Goal: Navigation & Orientation: Find specific page/section

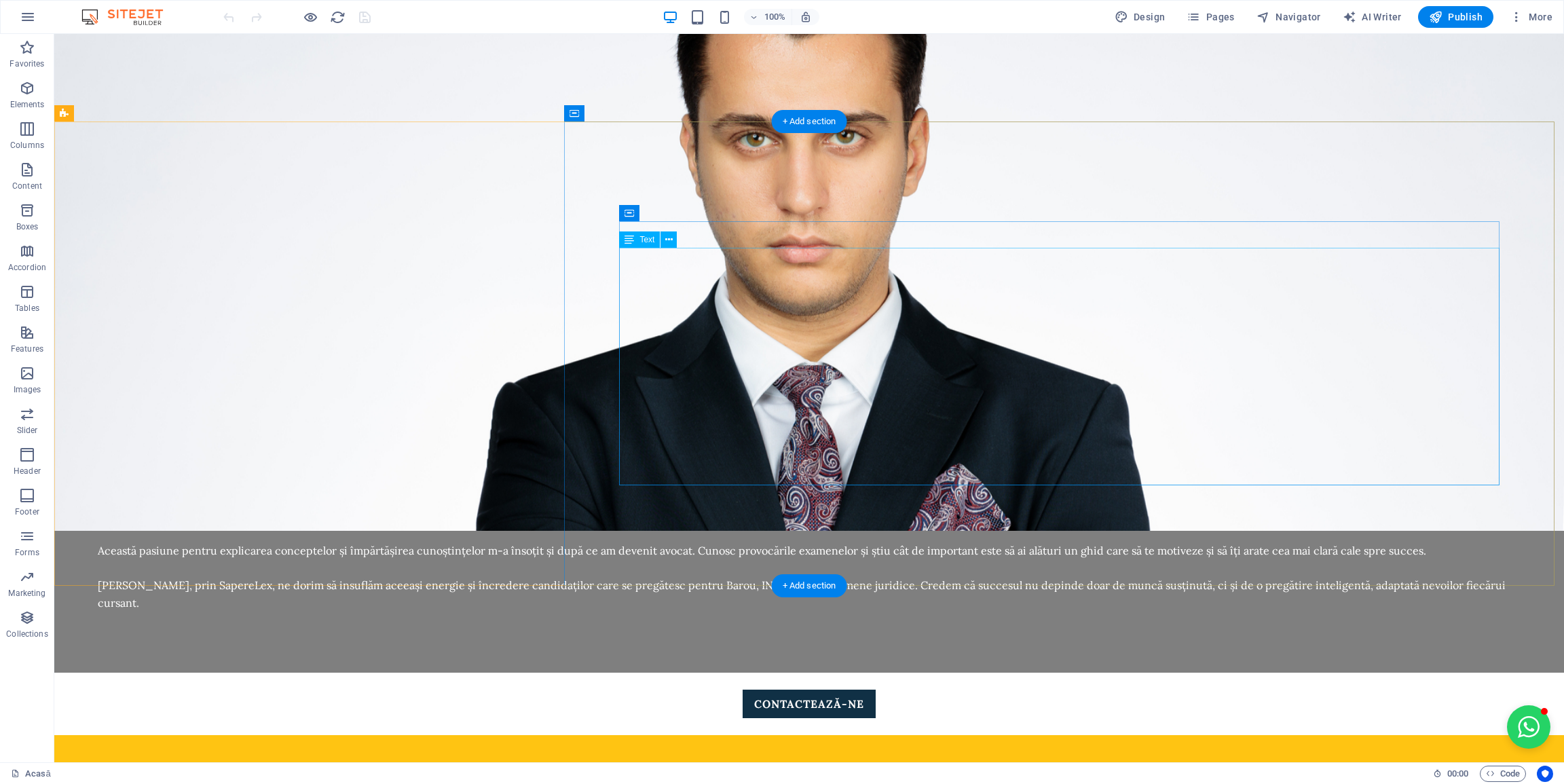
scroll to position [1812, 0]
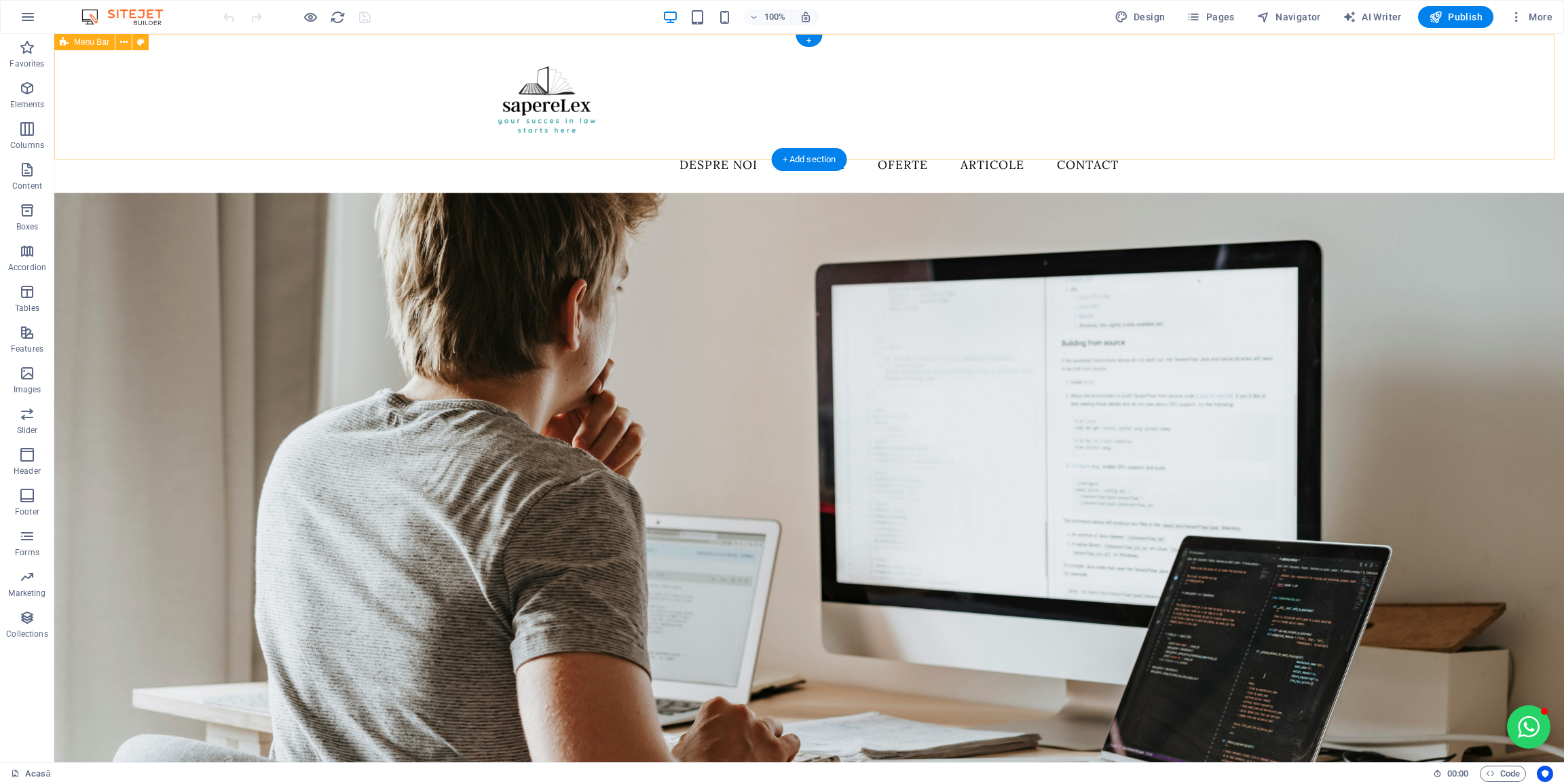
scroll to position [0, 0]
click at [1200, 21] on icon "button" at bounding box center [1193, 17] width 14 height 14
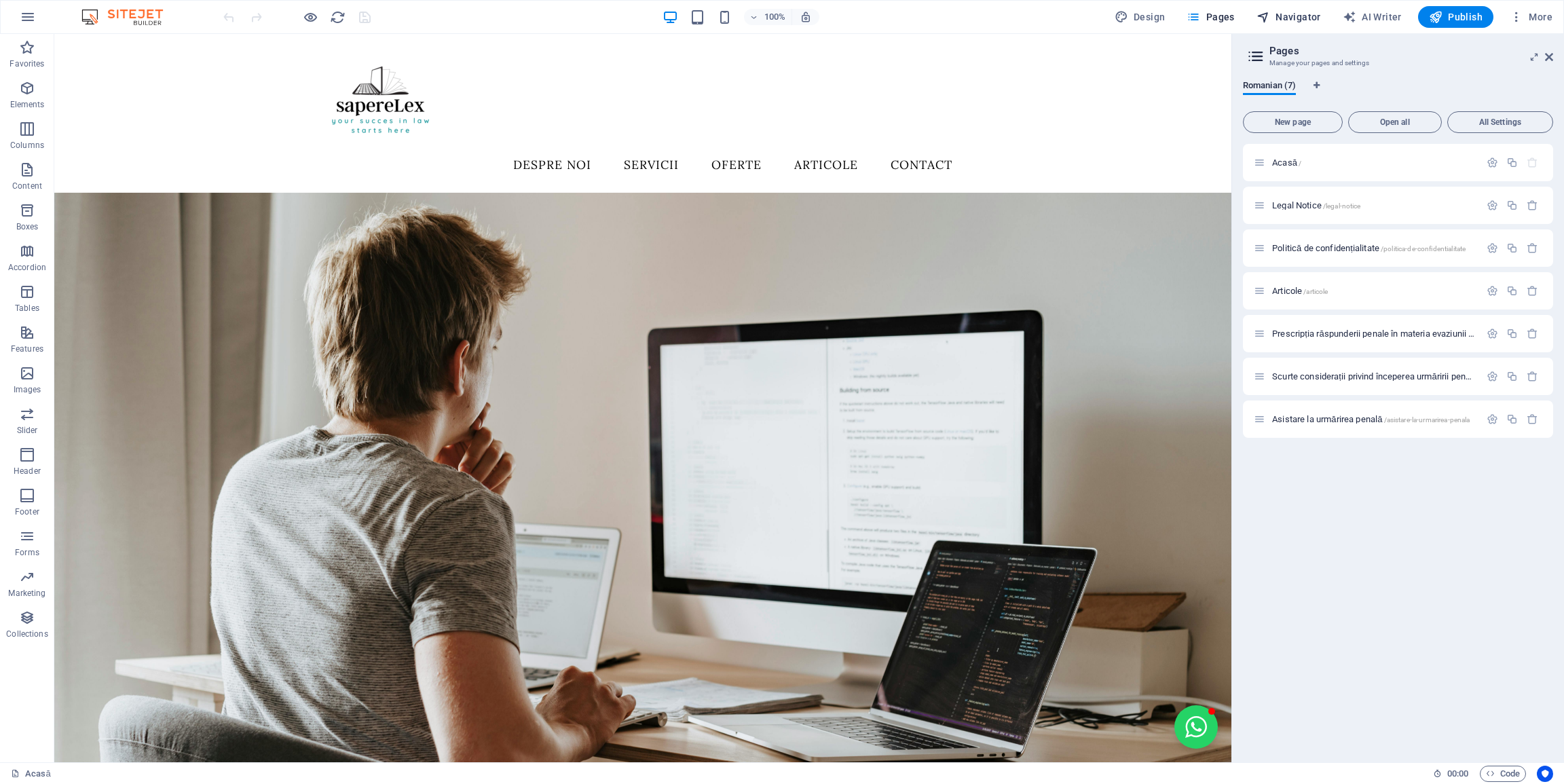
click at [1280, 25] on button "Navigator" at bounding box center [1289, 17] width 75 height 22
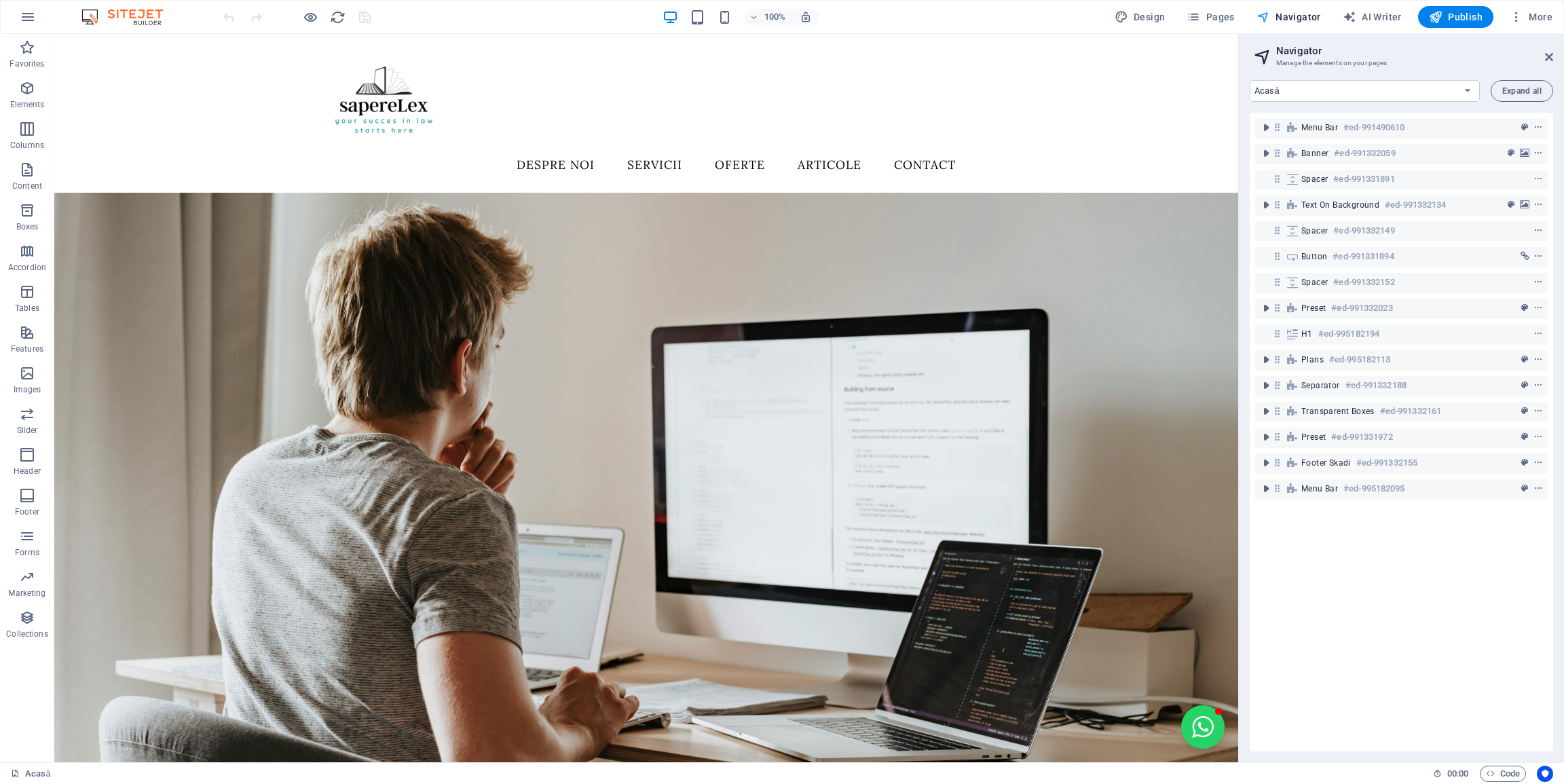
click at [1280, 25] on button "Navigator" at bounding box center [1289, 17] width 75 height 22
click at [1225, 18] on span "Pages" at bounding box center [1210, 17] width 47 height 14
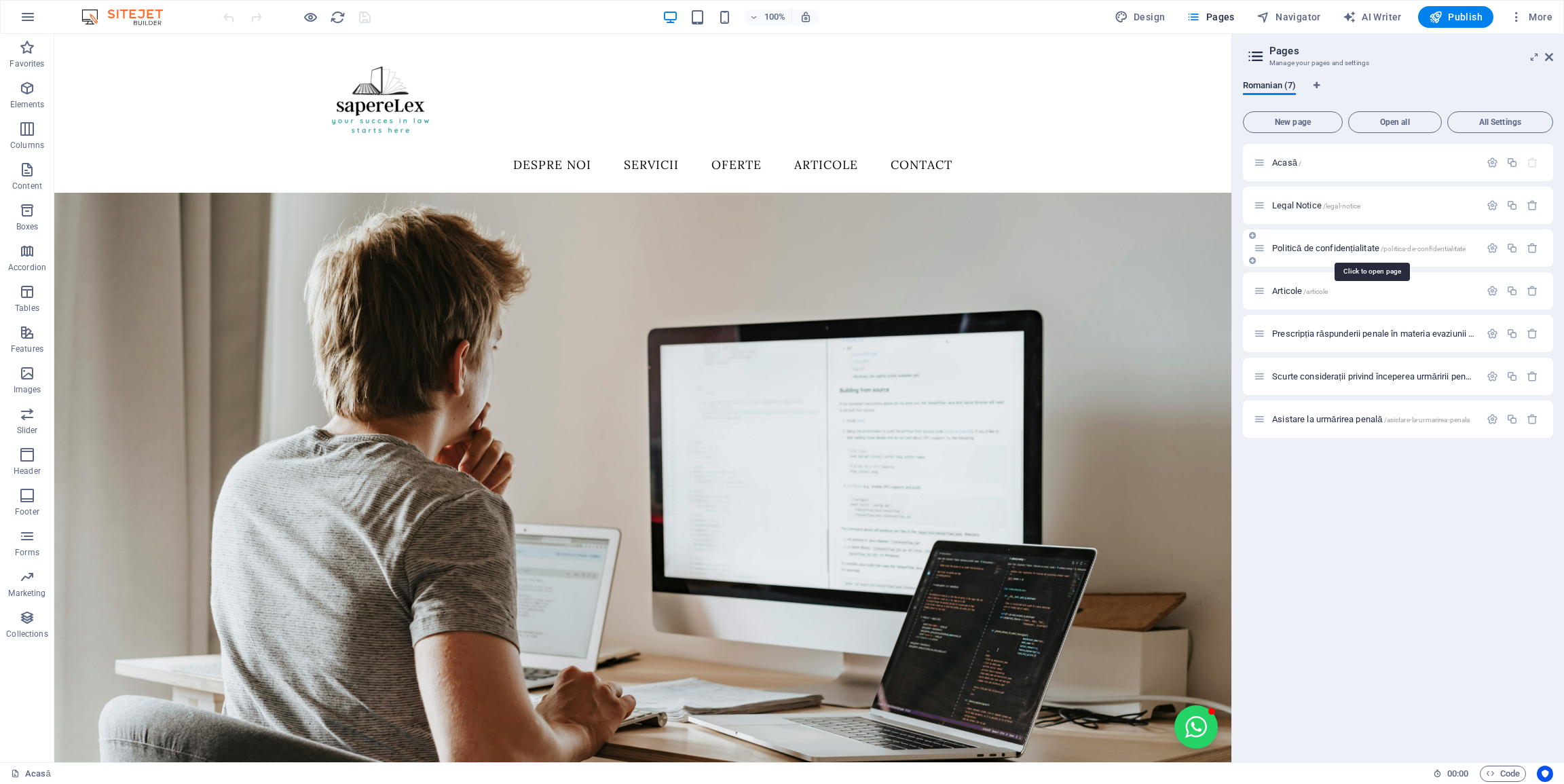
click at [1319, 247] on span "Politică de confidențialitate /politica-de-confidentialitate" at bounding box center [1368, 247] width 193 height 10
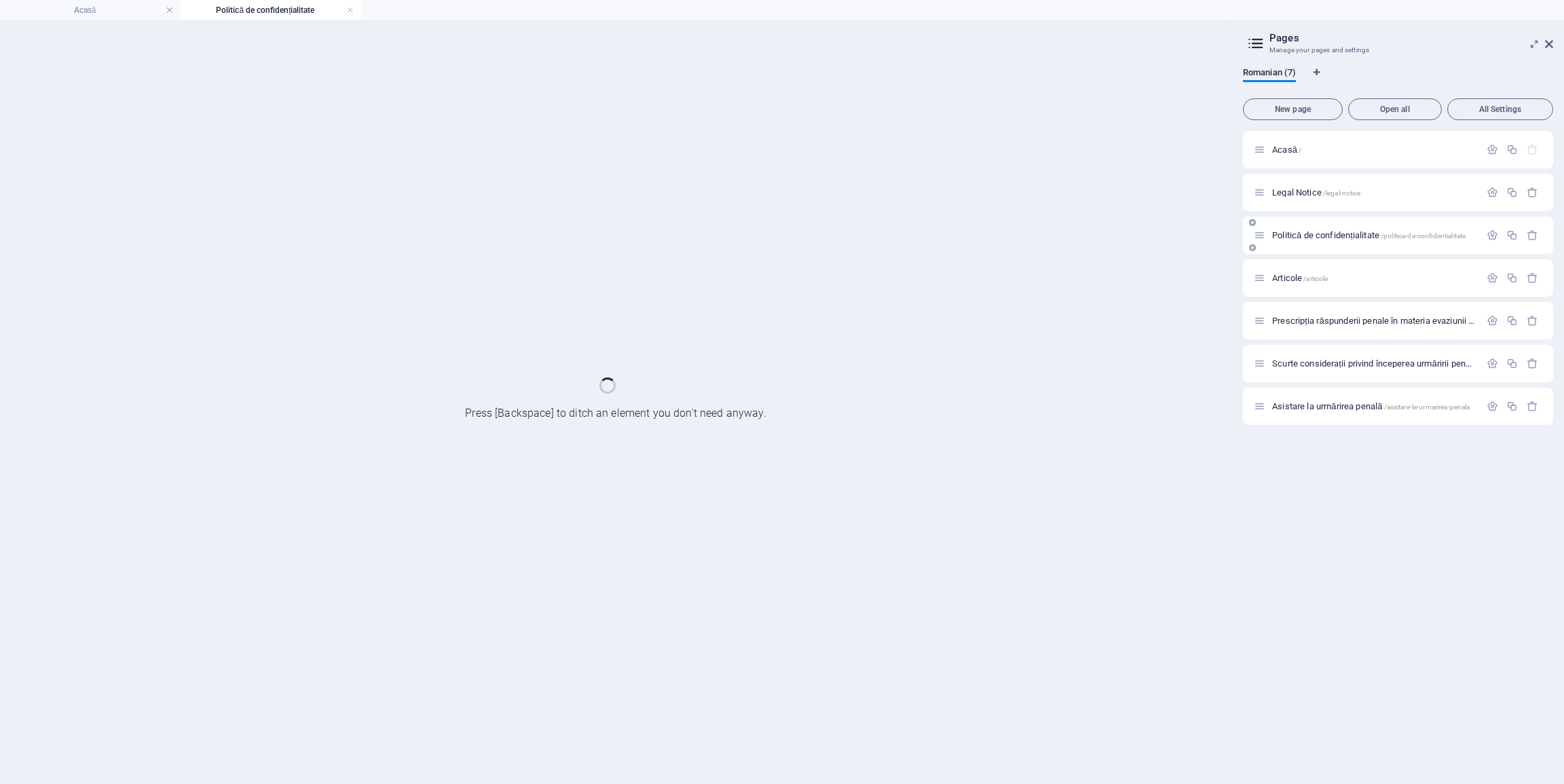
click at [1319, 247] on div "Politică de confidențialitate /politica-de-confidentialitate" at bounding box center [1397, 235] width 310 height 38
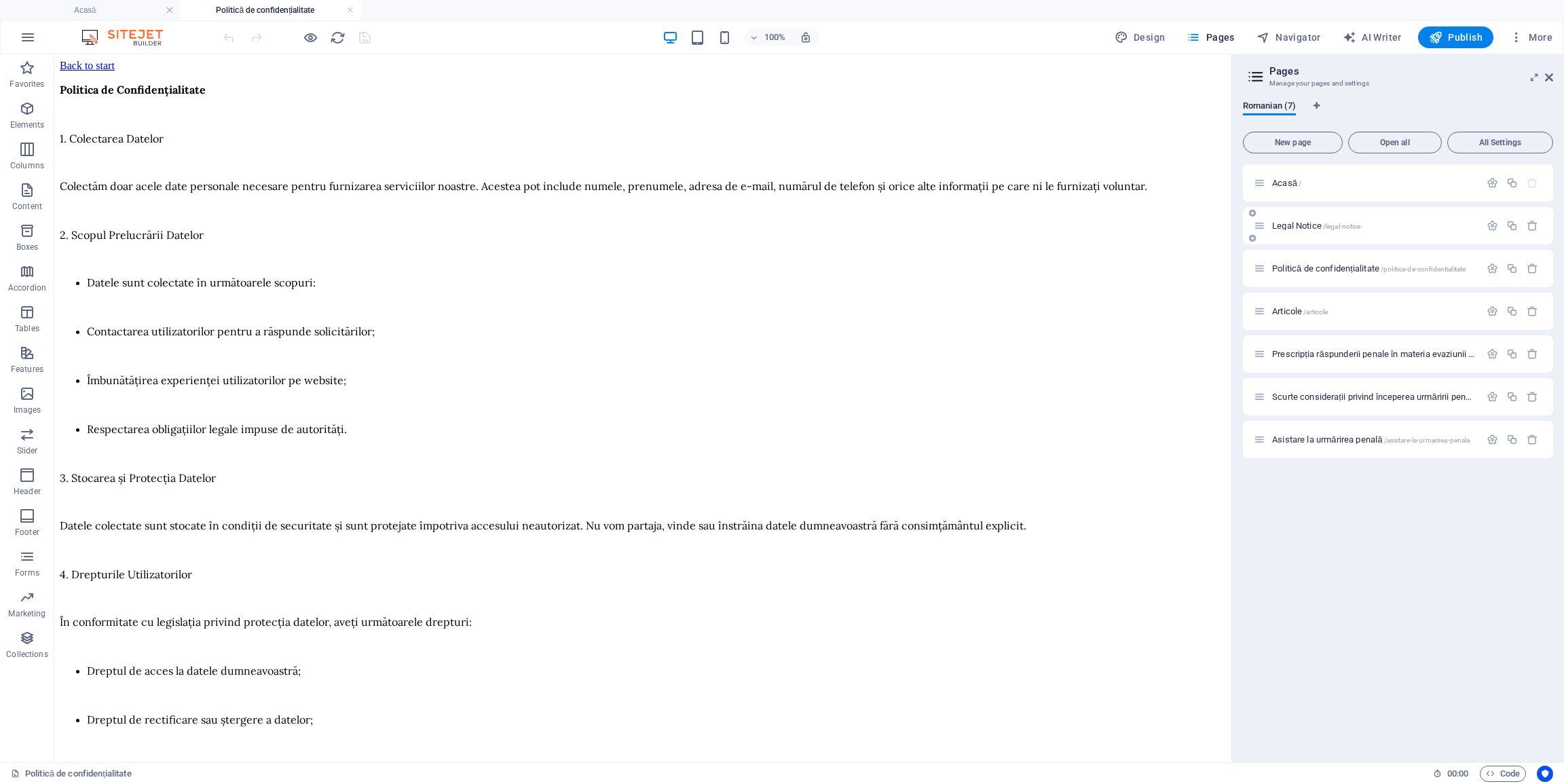
click at [1314, 223] on span "Legal Notice /legal-notice" at bounding box center [1316, 225] width 88 height 10
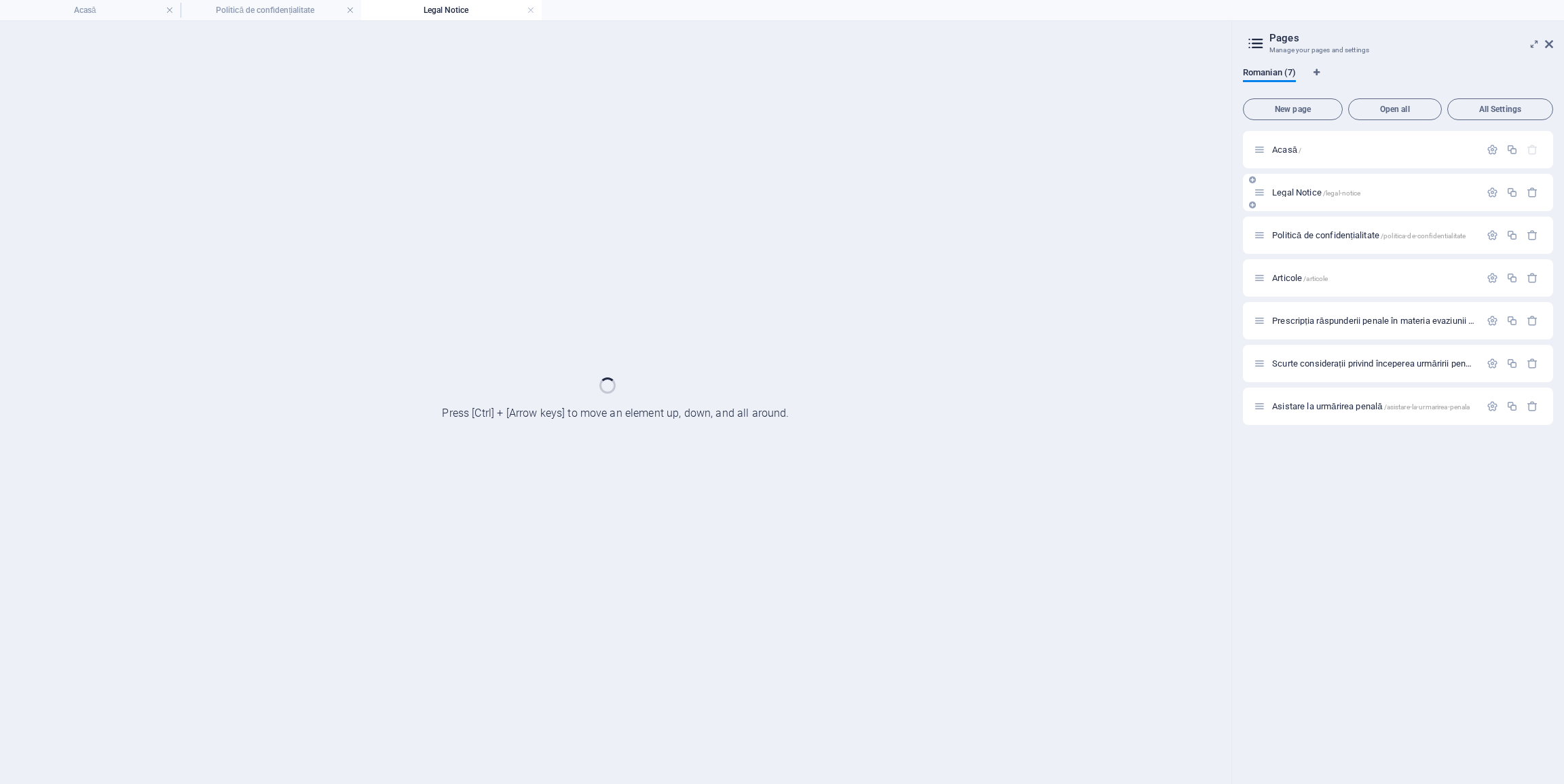
click at [1314, 223] on div "Politică de confidențialitate /politica-de-confidentialitate" at bounding box center [1397, 235] width 310 height 38
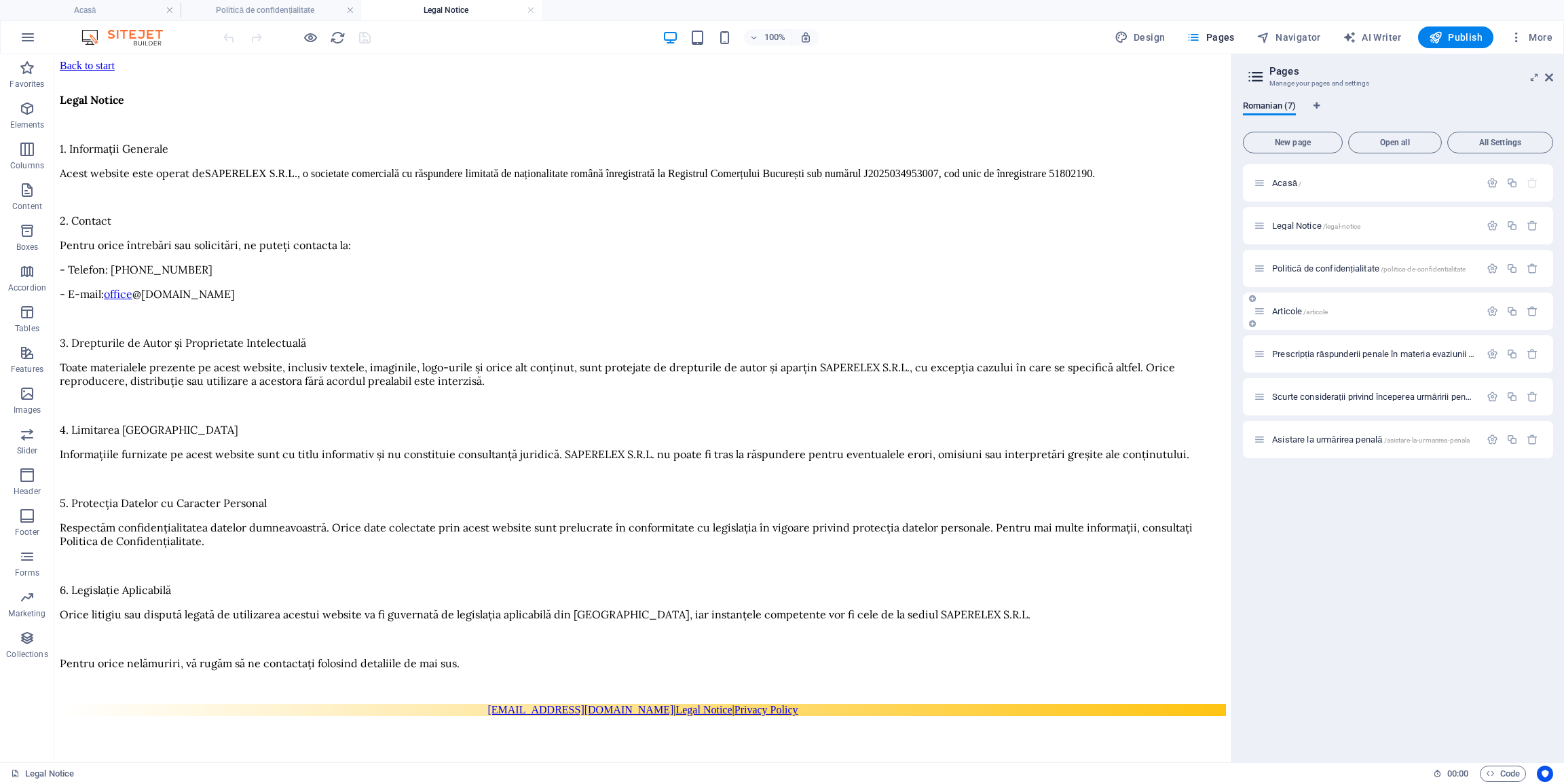
click at [1316, 309] on span "/articole" at bounding box center [1316, 312] width 25 height 7
click at [1316, 336] on div "Prescripția răspunderii penale în materia evaziunii fiscale /prescriptia-raspun…" at bounding box center [1397, 354] width 310 height 38
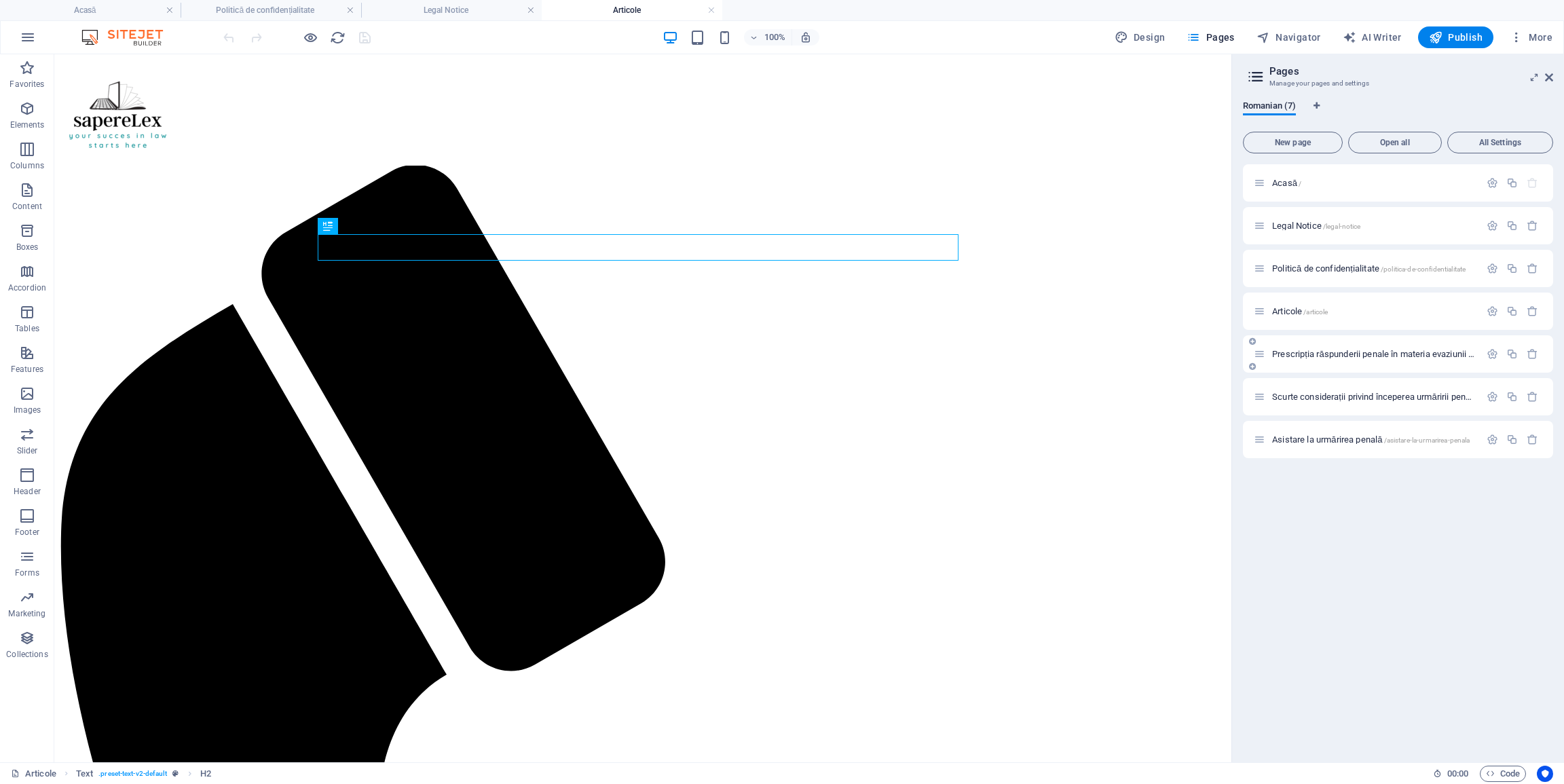
click at [1310, 357] on span "Prescripția răspunderii penale în materia evaziunii fiscale /prescriptia-raspun…" at bounding box center [1472, 354] width 400 height 10
click at [1310, 389] on div "Scurte considerații privind începerea urmăririi penale /scurte-consideratii-pri…" at bounding box center [1367, 396] width 226 height 15
click at [629, 8] on h4 "Articole" at bounding box center [631, 10] width 180 height 15
click at [452, 14] on h4 "Legal Notice" at bounding box center [451, 10] width 180 height 15
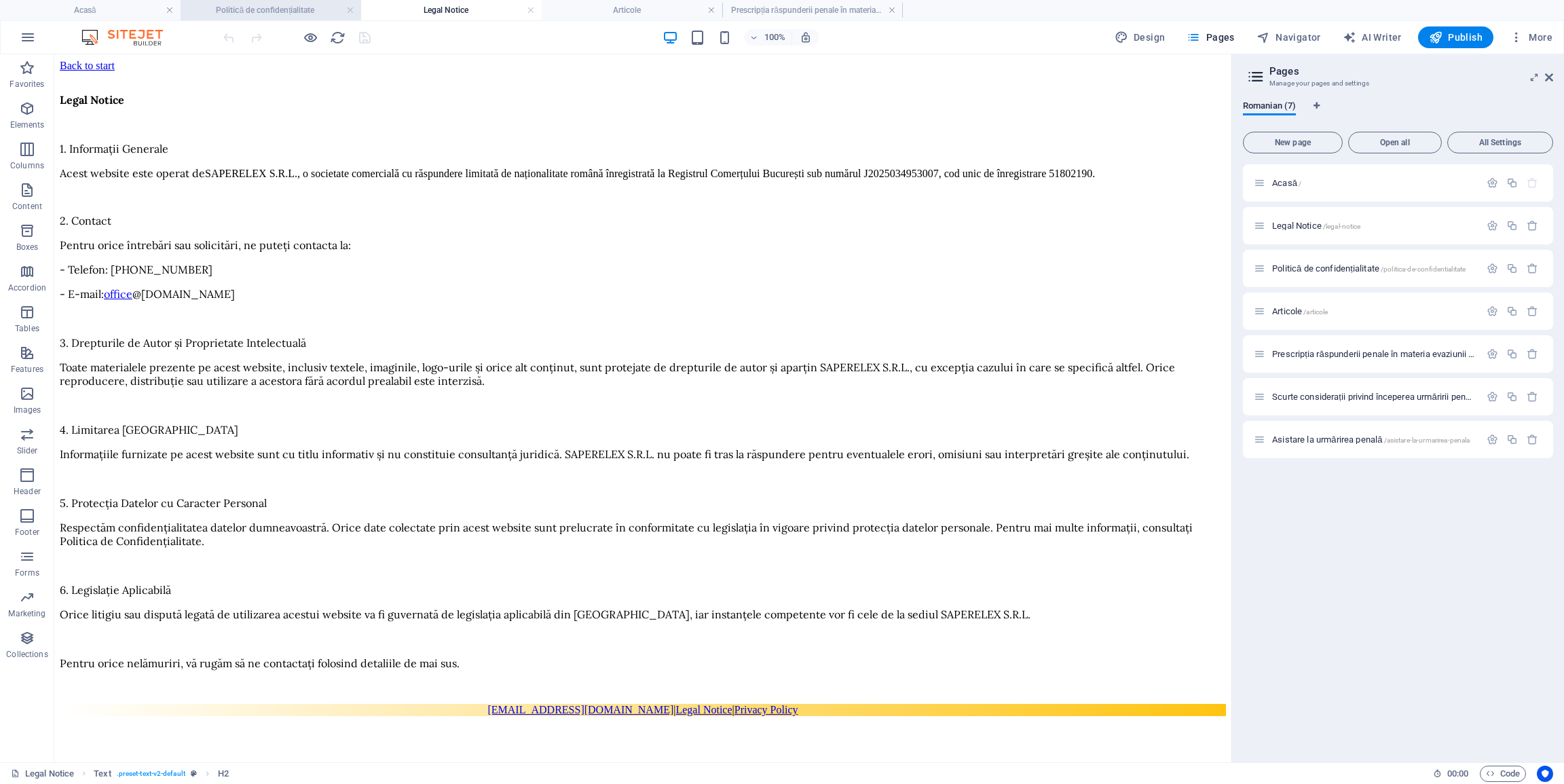
click at [248, 17] on h4 "Politică de confidențialitate" at bounding box center [270, 10] width 180 height 15
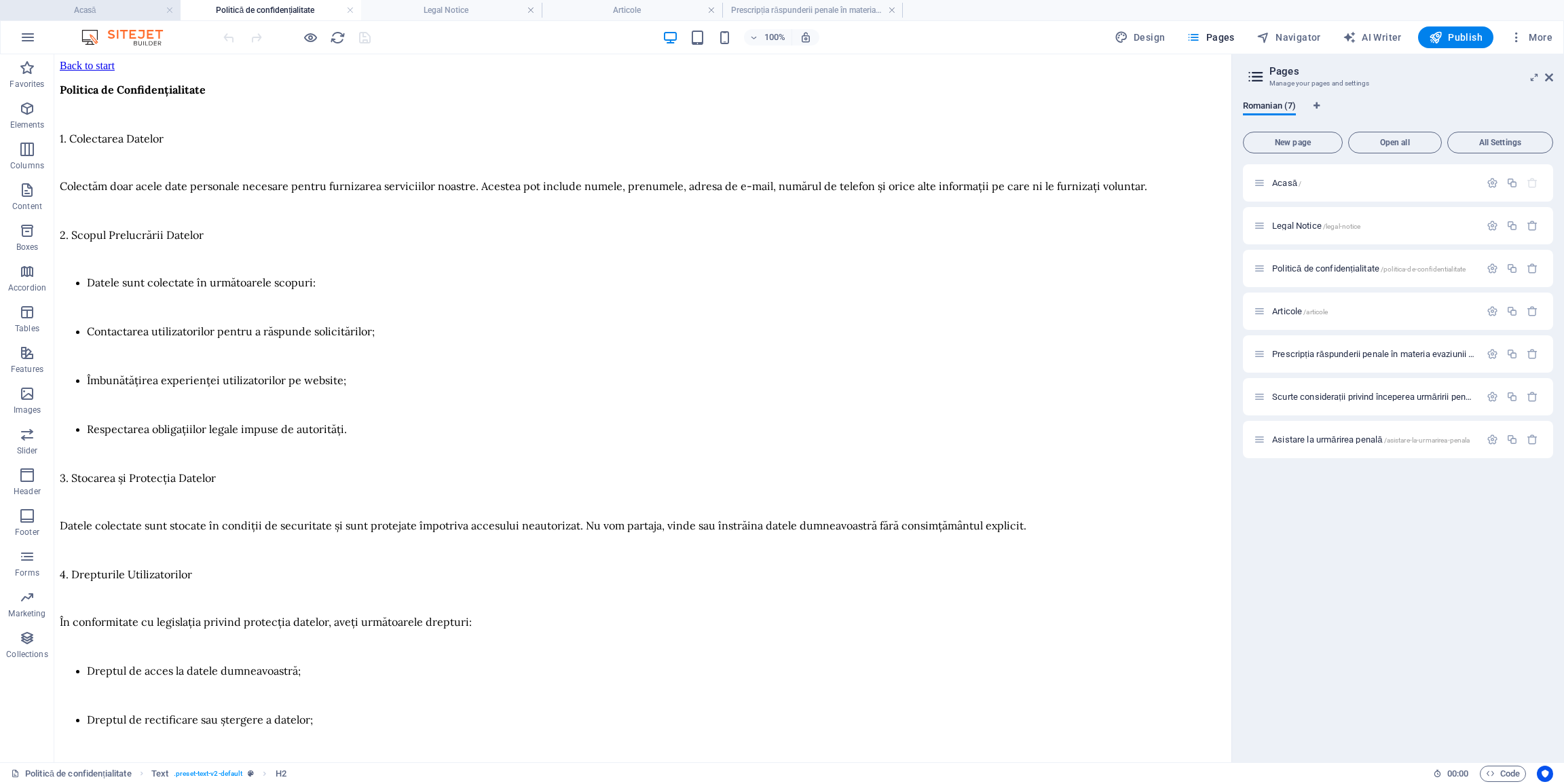
click at [117, 12] on h4 "Acasă" at bounding box center [90, 10] width 180 height 15
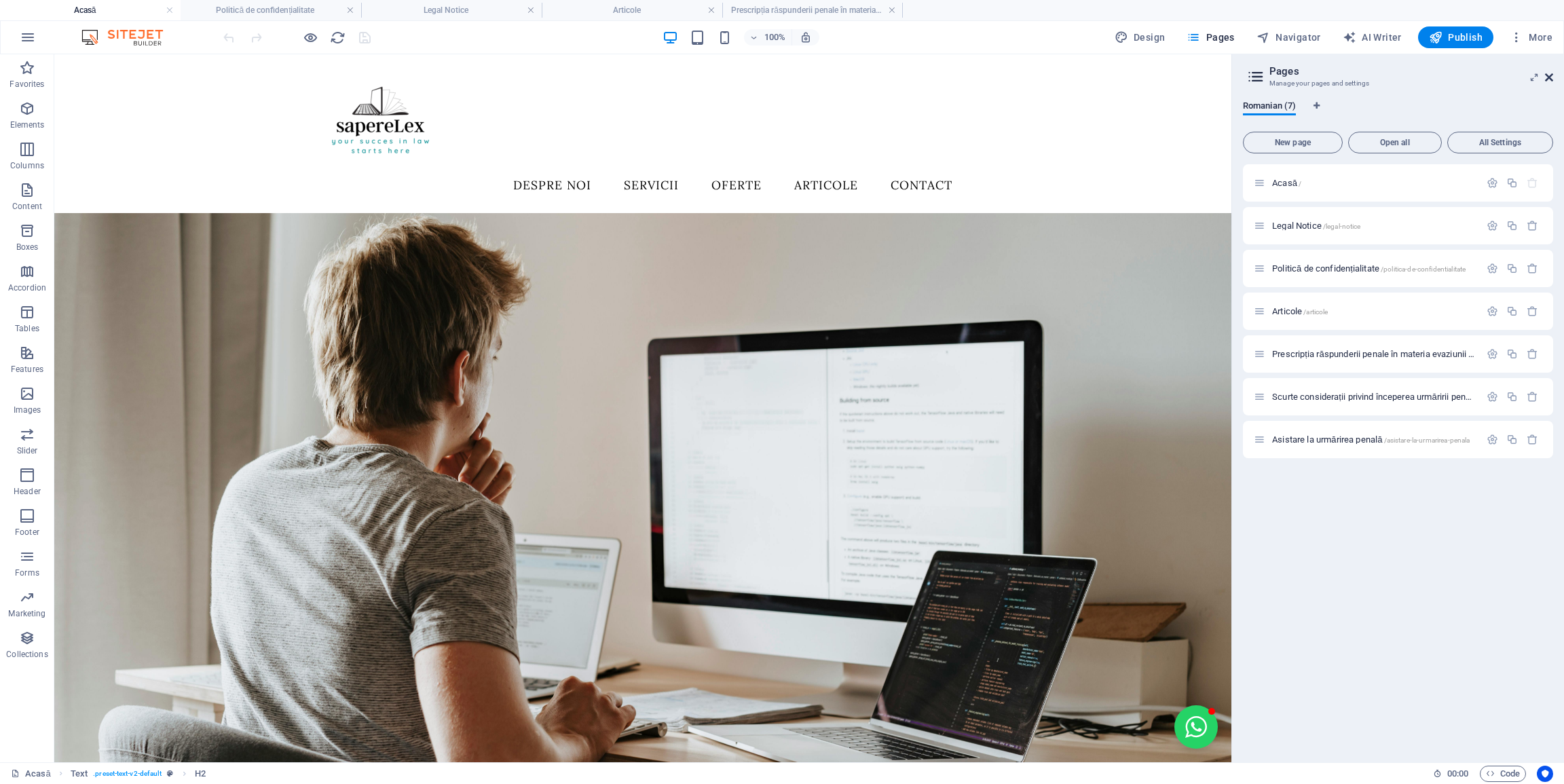
click at [1551, 81] on icon at bounding box center [1550, 78] width 8 height 11
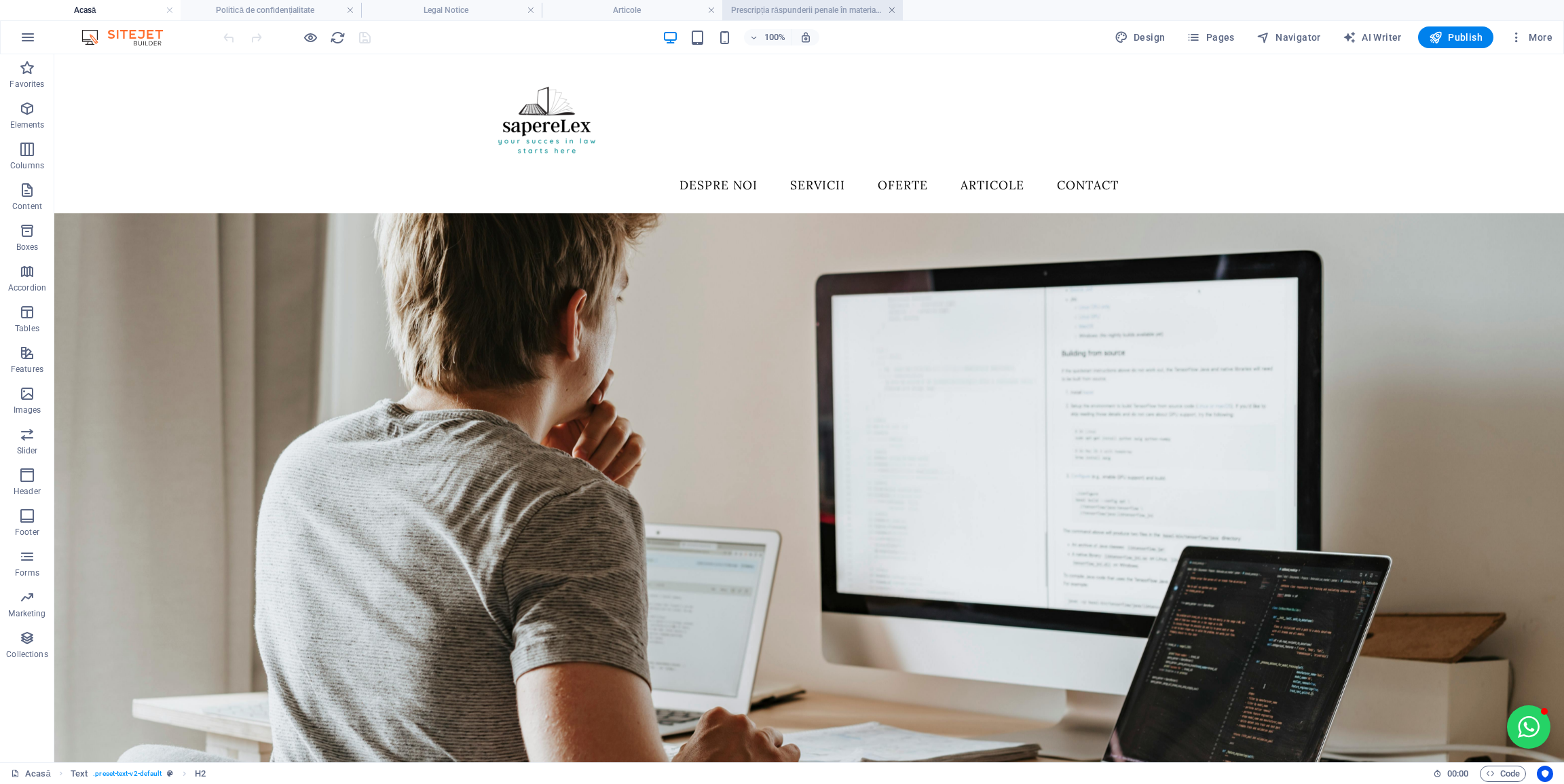
click at [892, 6] on link at bounding box center [892, 10] width 8 height 13
click at [714, 11] on link at bounding box center [711, 10] width 8 height 13
click at [347, 11] on link at bounding box center [350, 10] width 8 height 13
